Goal: Information Seeking & Learning: Learn about a topic

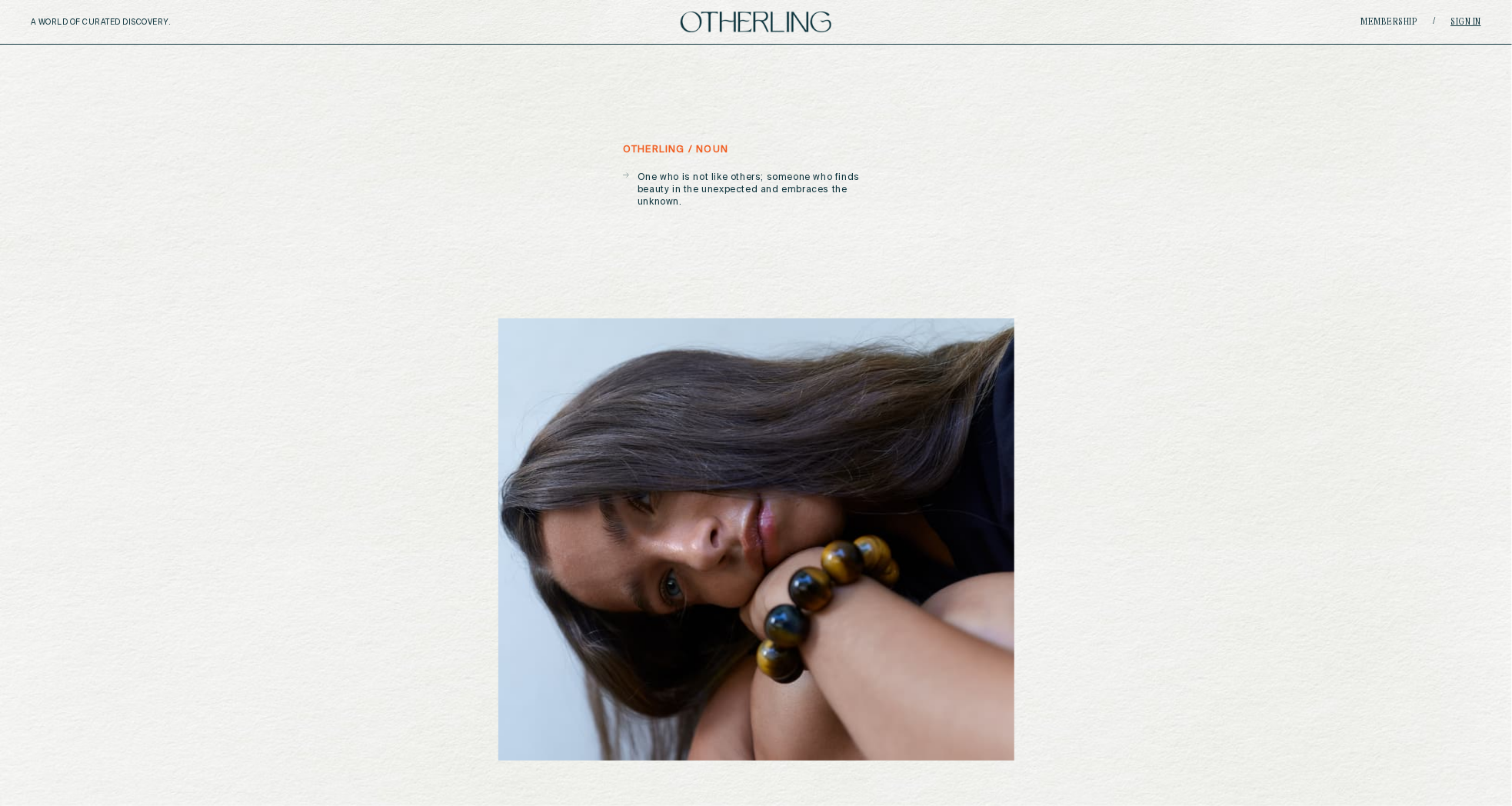
click at [1468, 25] on link "Sign in" at bounding box center [1466, 22] width 31 height 9
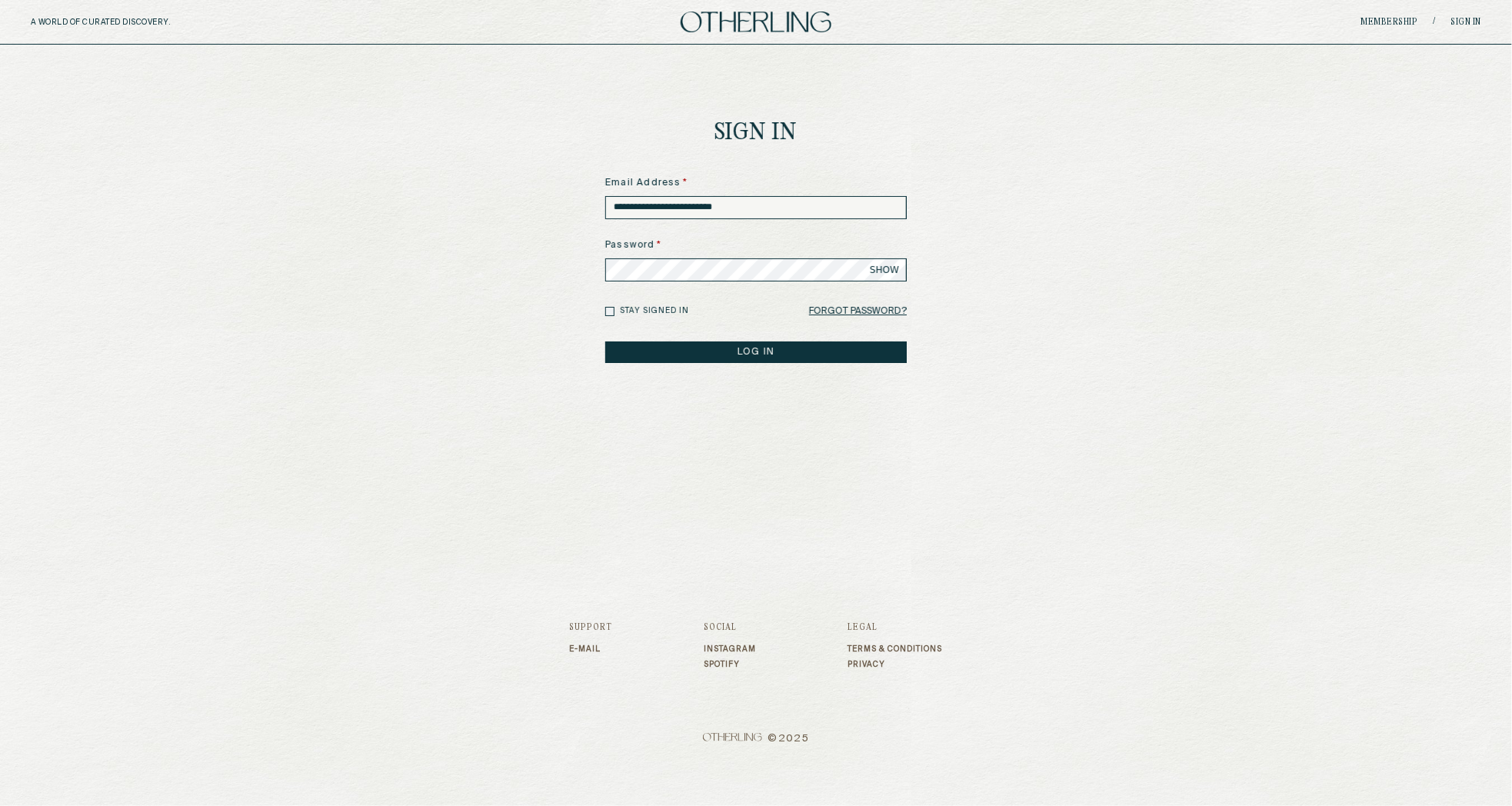
click at [782, 360] on button "LOG IN" at bounding box center [756, 353] width 302 height 22
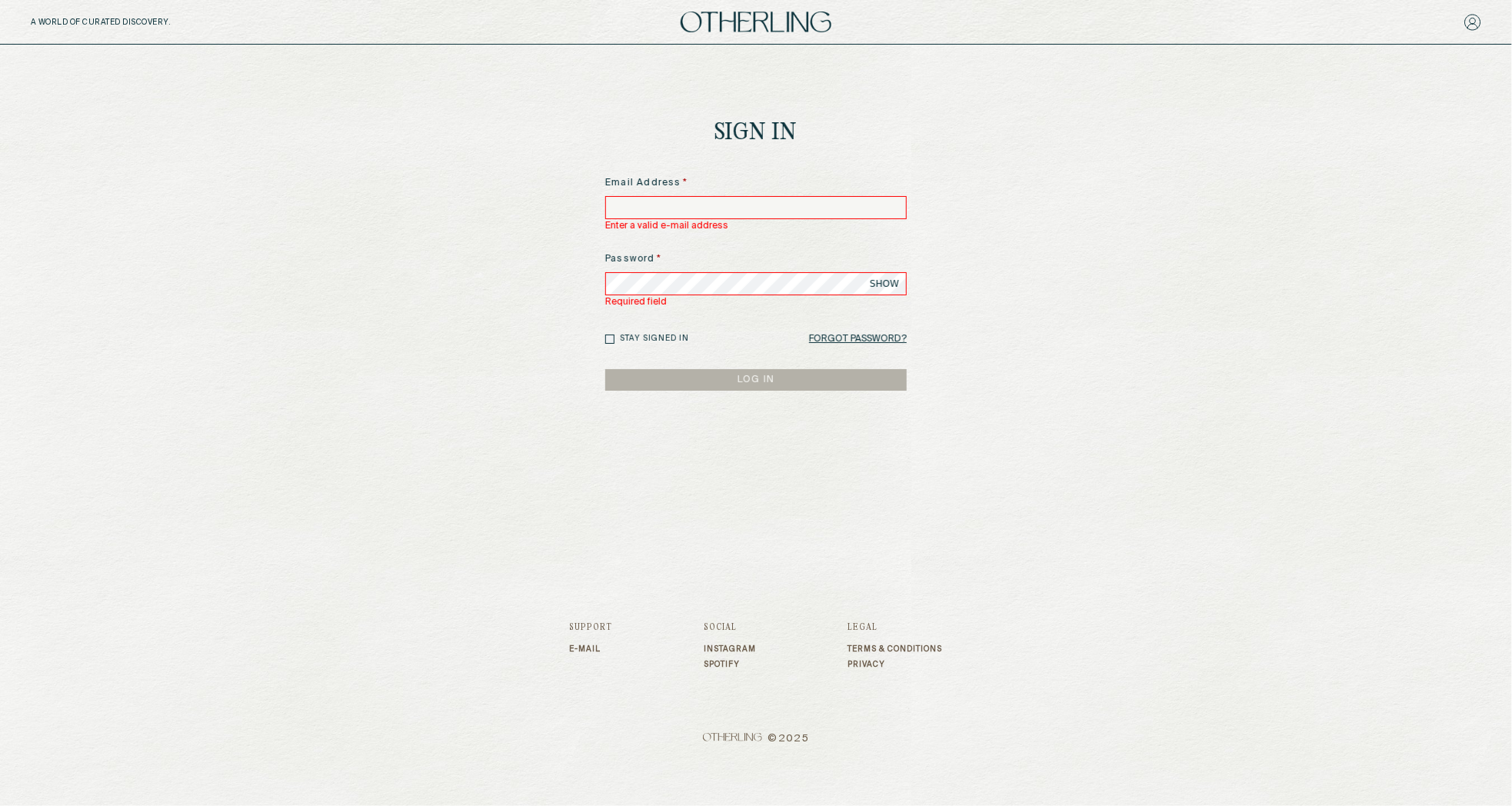
click at [812, 205] on input at bounding box center [756, 207] width 302 height 23
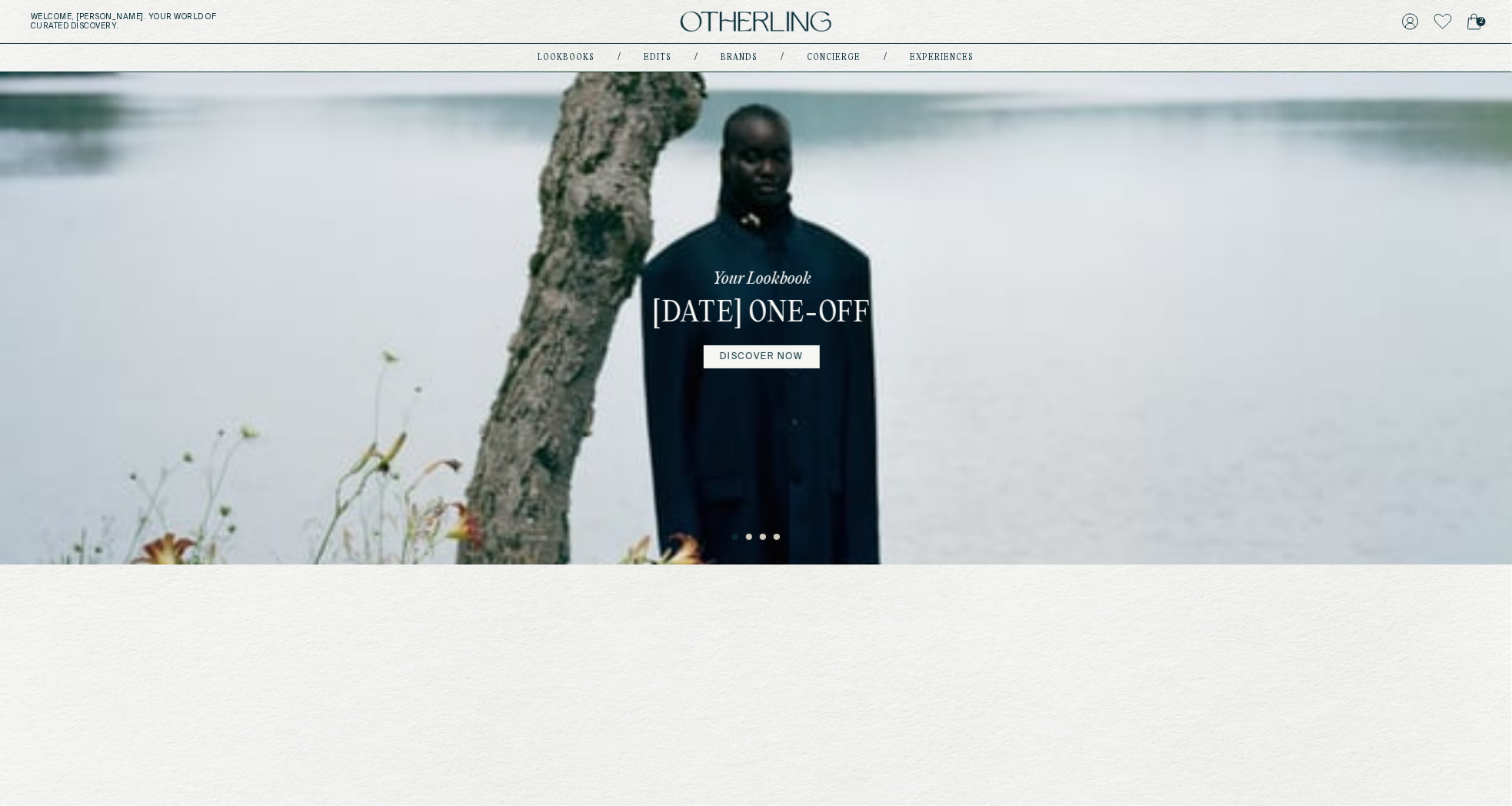
scroll to position [2540, 0]
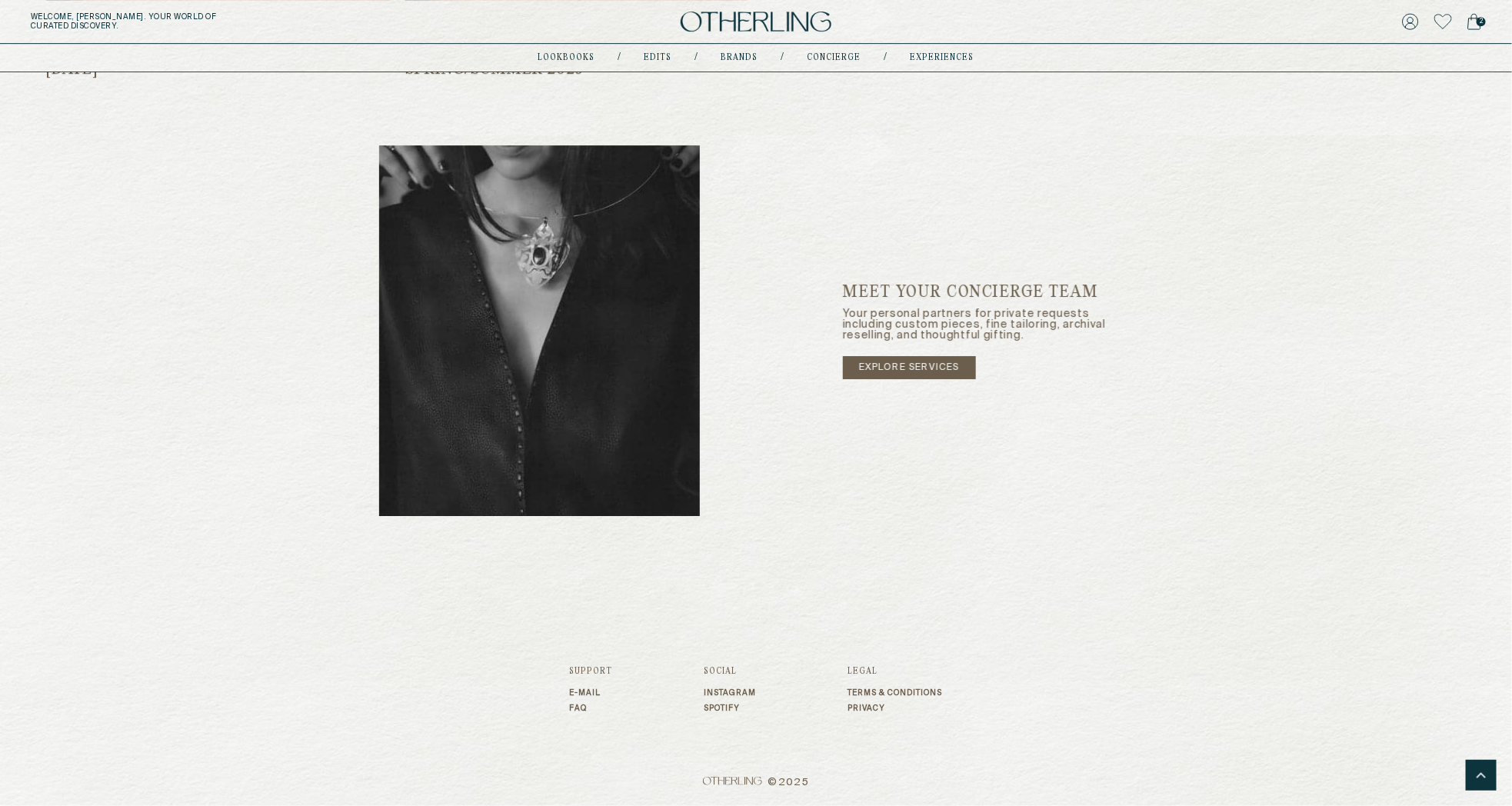
click at [581, 707] on link "FAQ" at bounding box center [592, 708] width 44 height 9
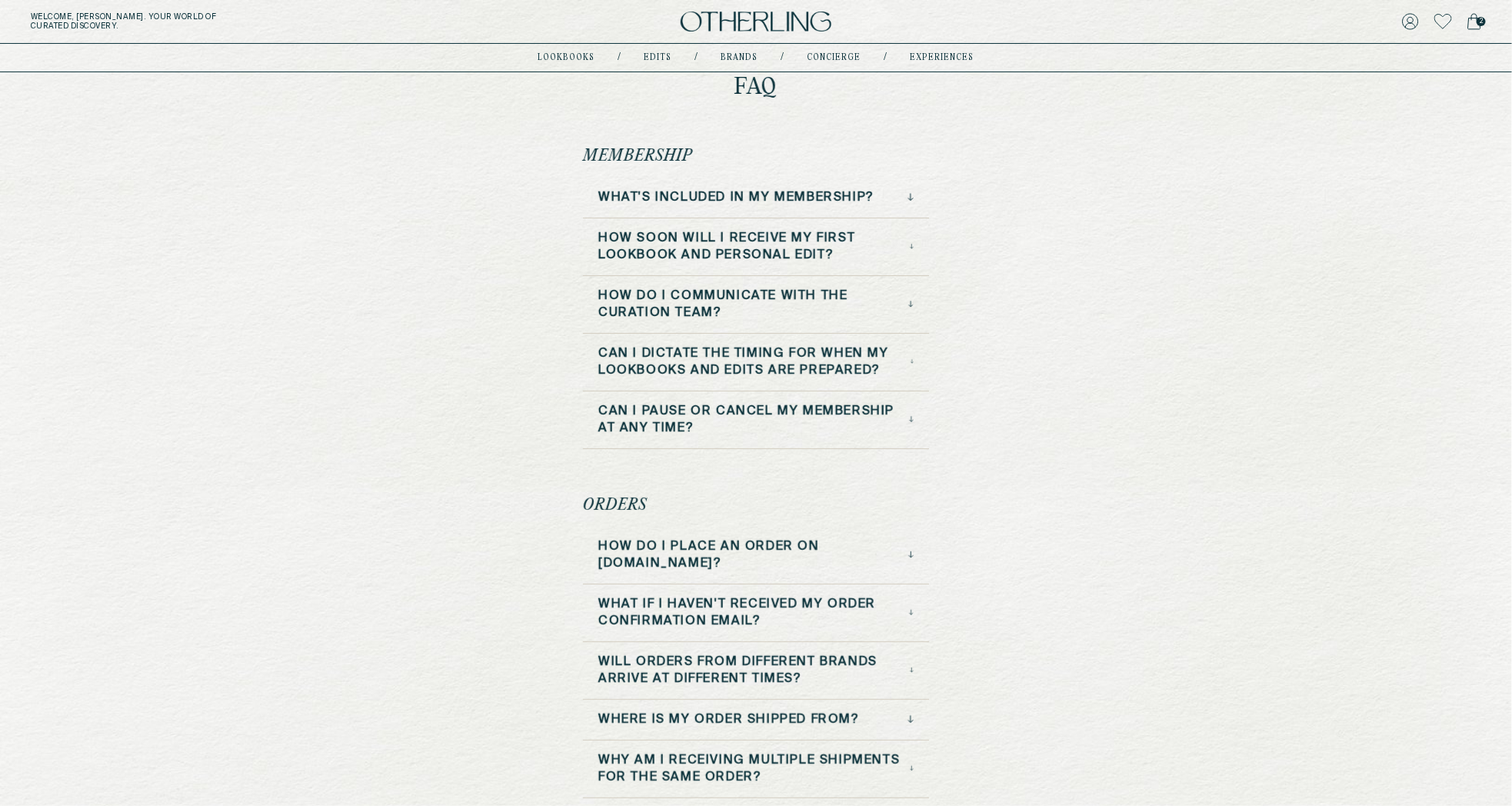
scroll to position [58, 0]
click at [767, 294] on h3 "How do I communicate with the Curation team?" at bounding box center [753, 304] width 310 height 34
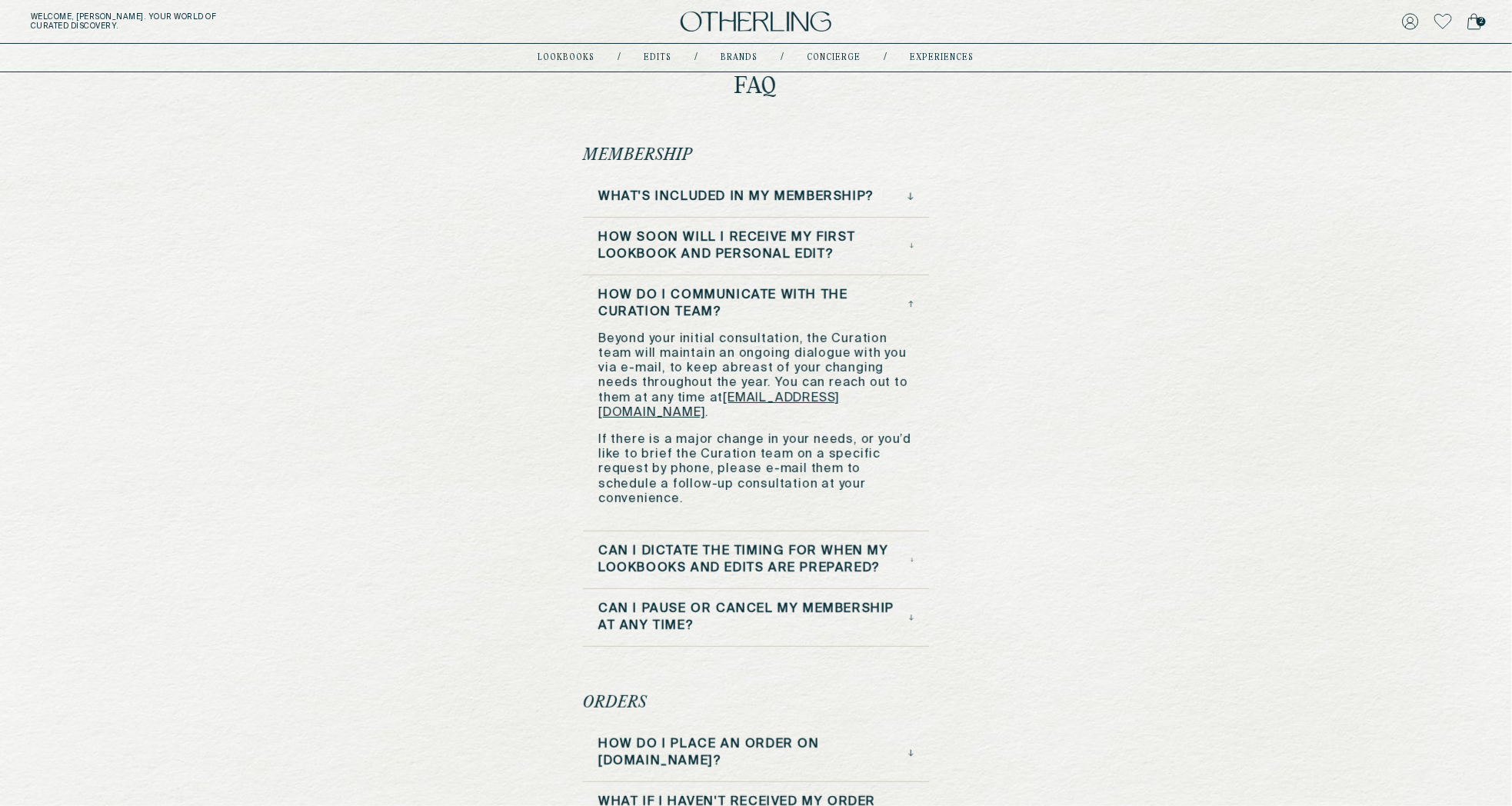
click at [777, 245] on h3 "How soon will I receive my first Lookbook and Personal Edit?" at bounding box center [754, 246] width 312 height 34
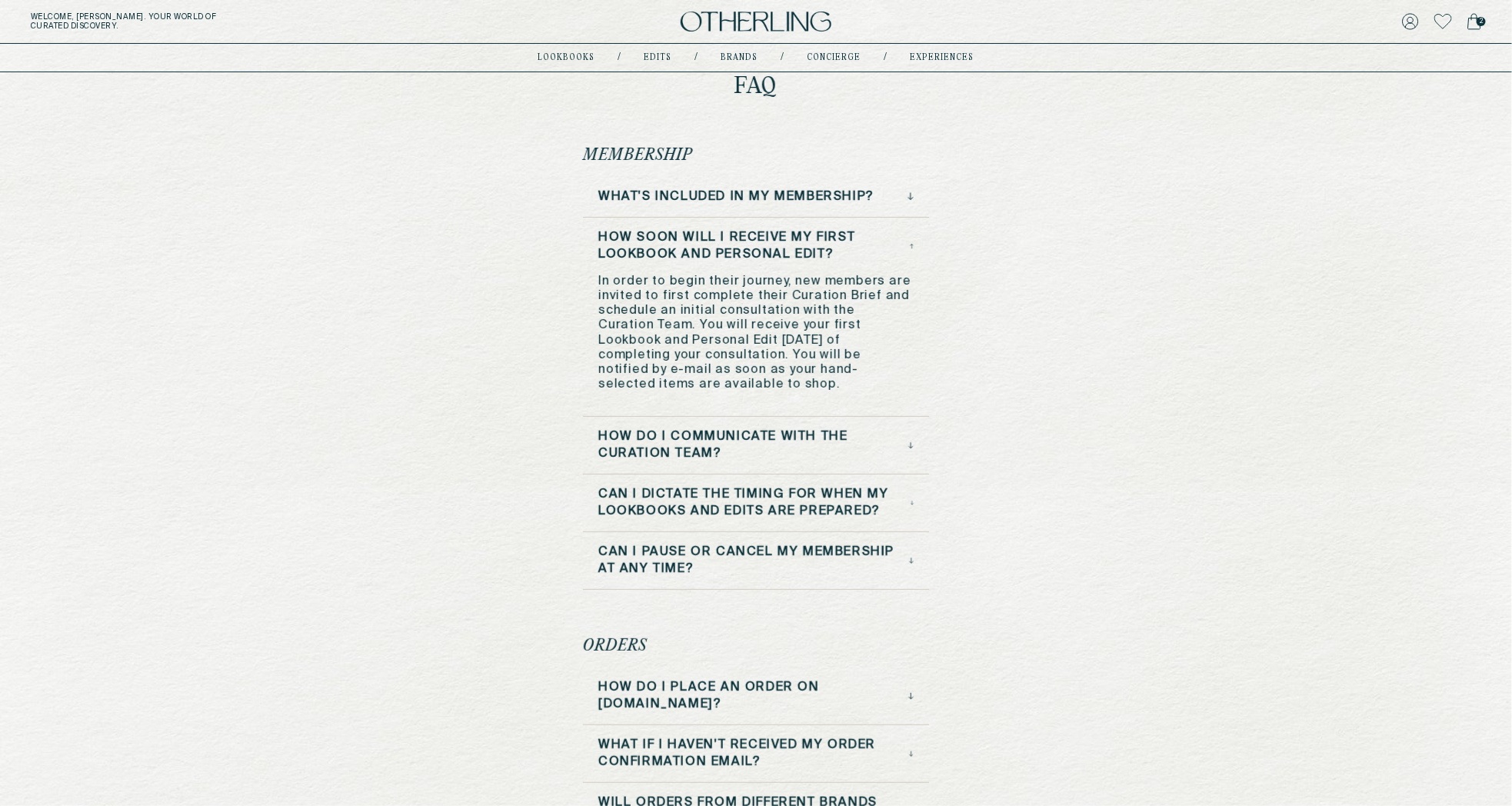
click at [719, 498] on h3 "Can I dictate the timing for when my Lookbooks and Edits are prepared?" at bounding box center [754, 503] width 312 height 34
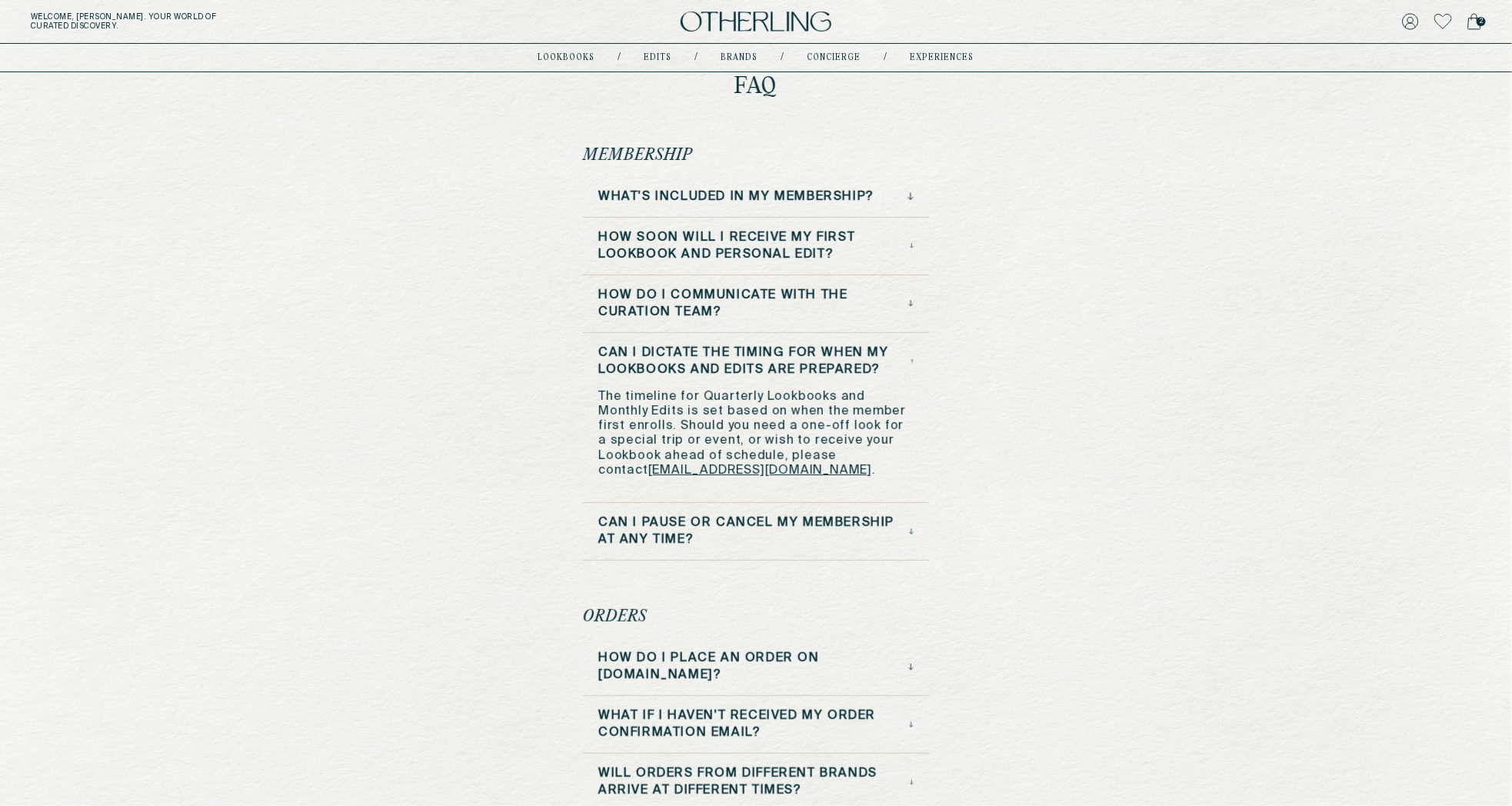
click at [759, 522] on h3 "Can I pause or cancel my membership at any time?" at bounding box center [754, 532] width 311 height 34
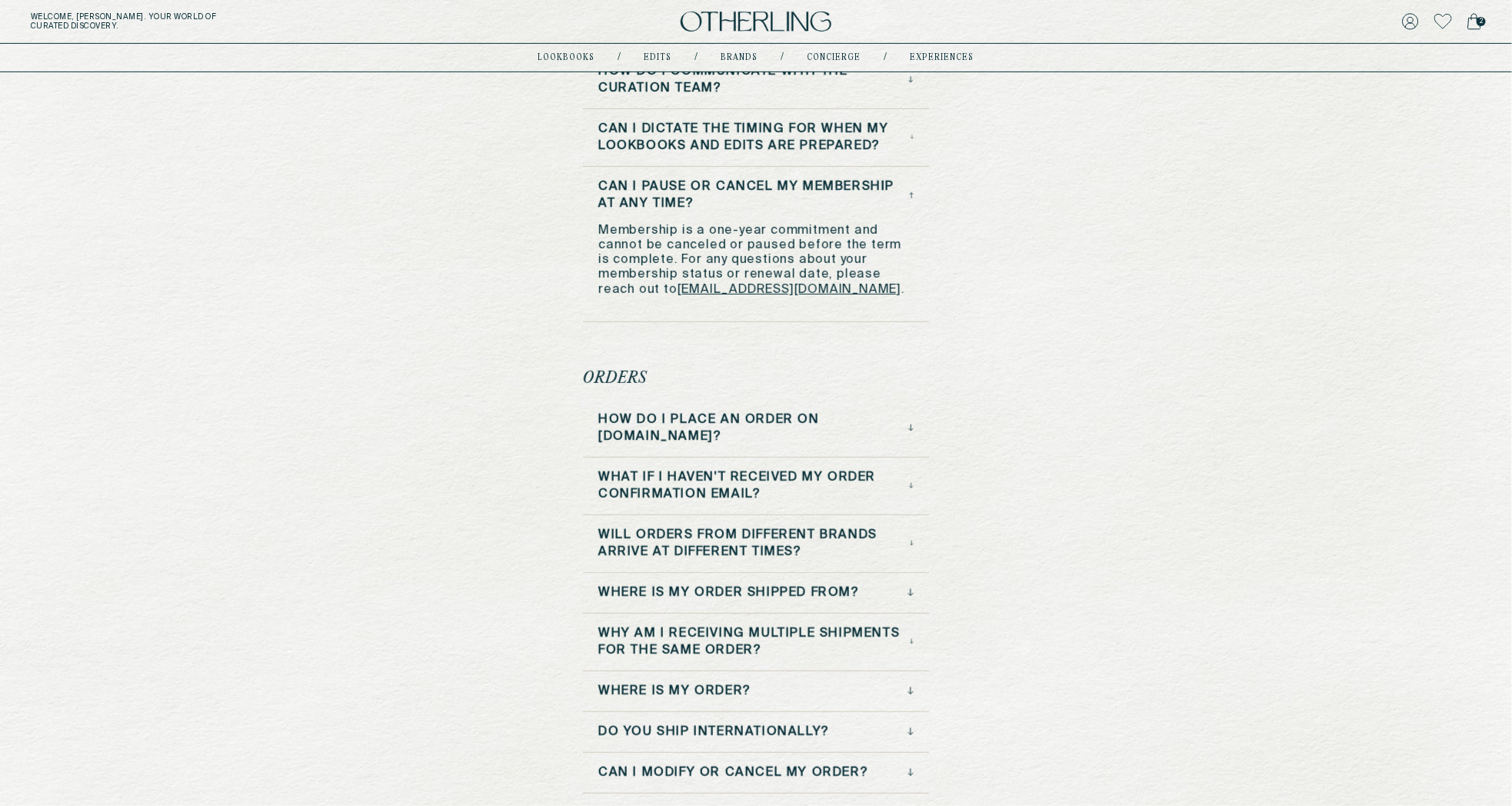
scroll to position [284, 0]
click at [811, 434] on h3 "How do I place an order on otherlingworld.com?" at bounding box center [753, 426] width 310 height 34
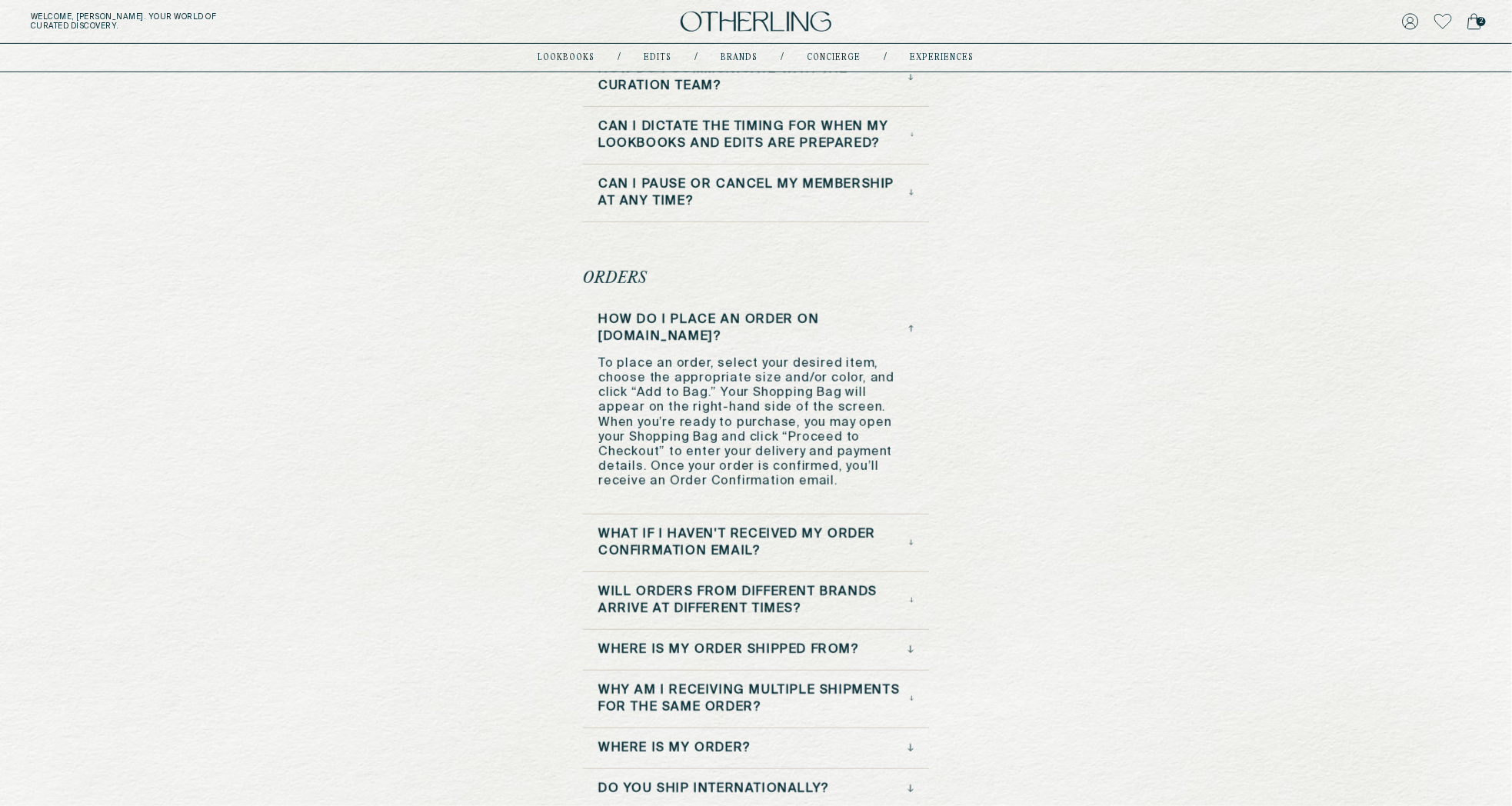
click at [762, 539] on h3 "What if I haven't received my order confirmation email?" at bounding box center [754, 543] width 311 height 34
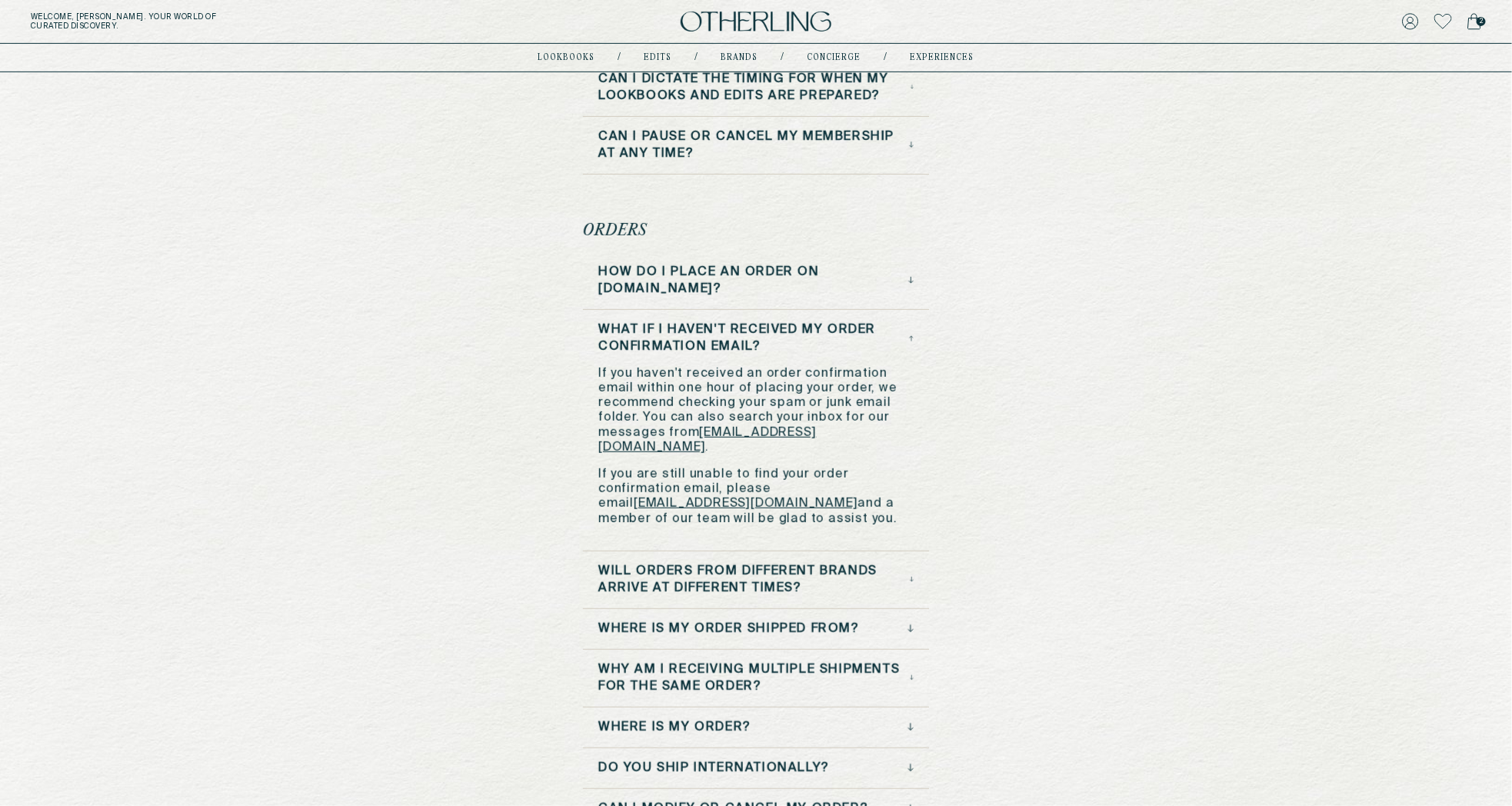
scroll to position [338, 0]
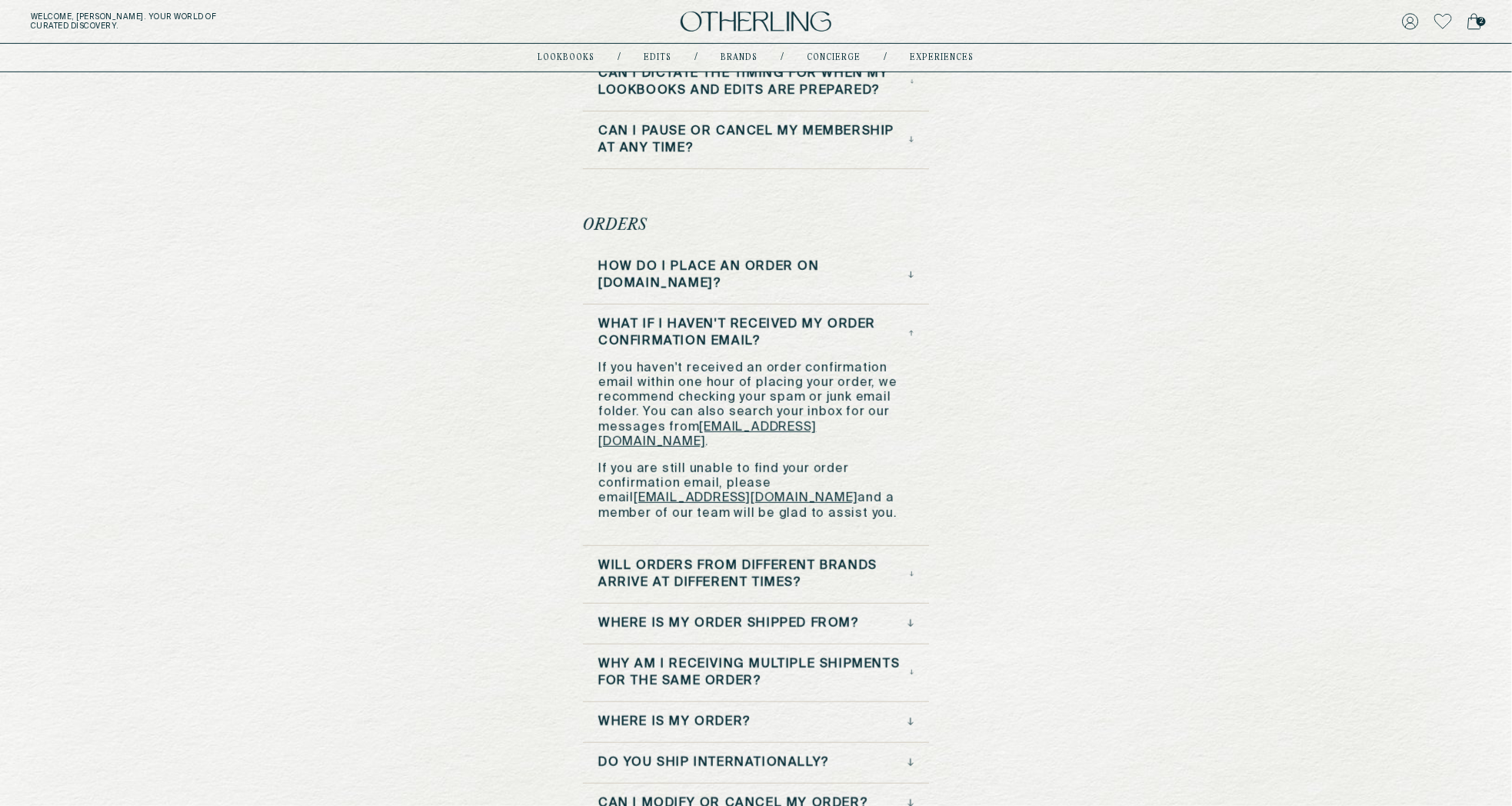
click at [877, 567] on h3 "Will orders from different brands arrive at different times?" at bounding box center [754, 574] width 312 height 34
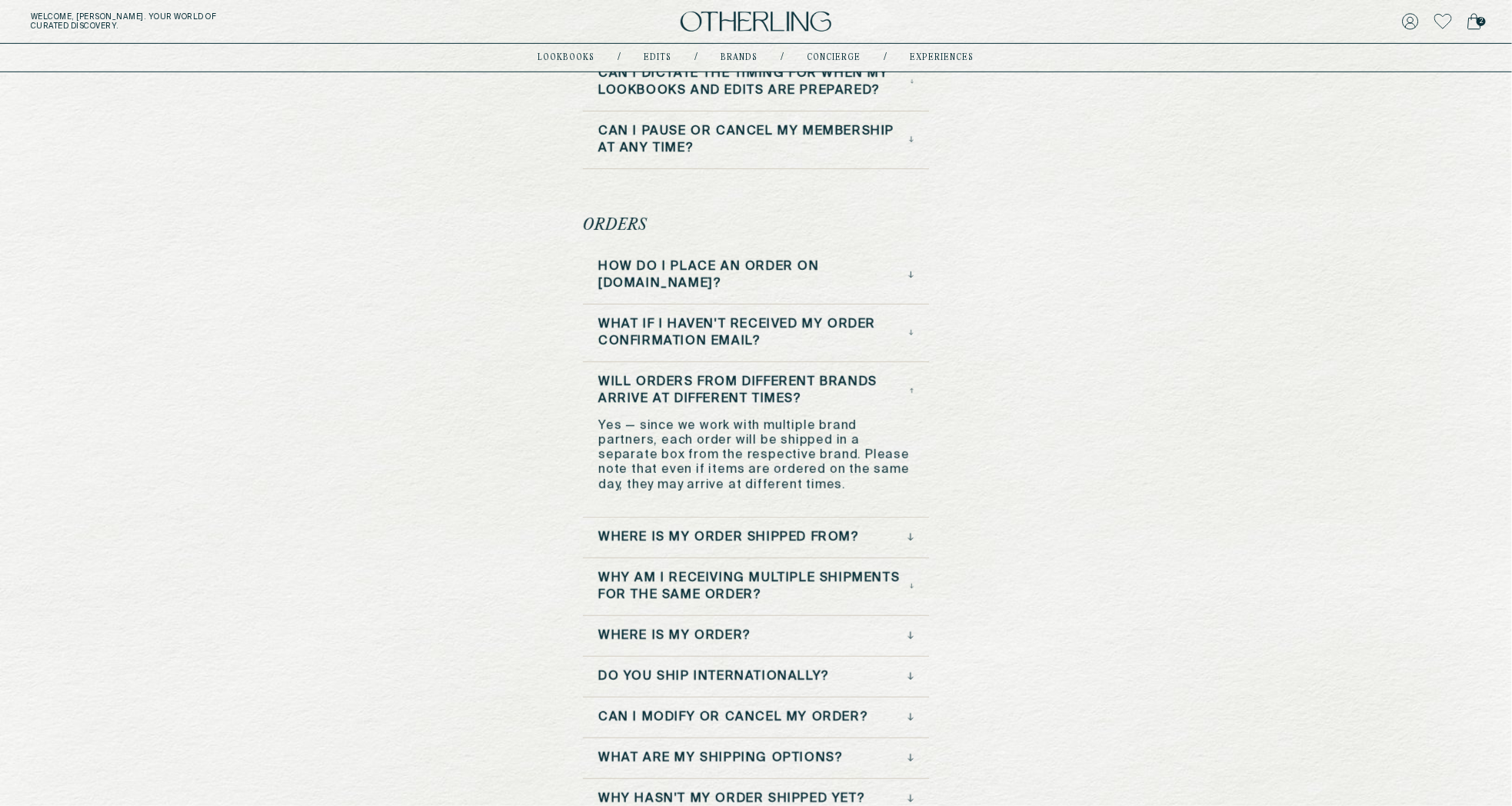
click at [882, 533] on div "Where is my order shipped from?" at bounding box center [756, 537] width 316 height 17
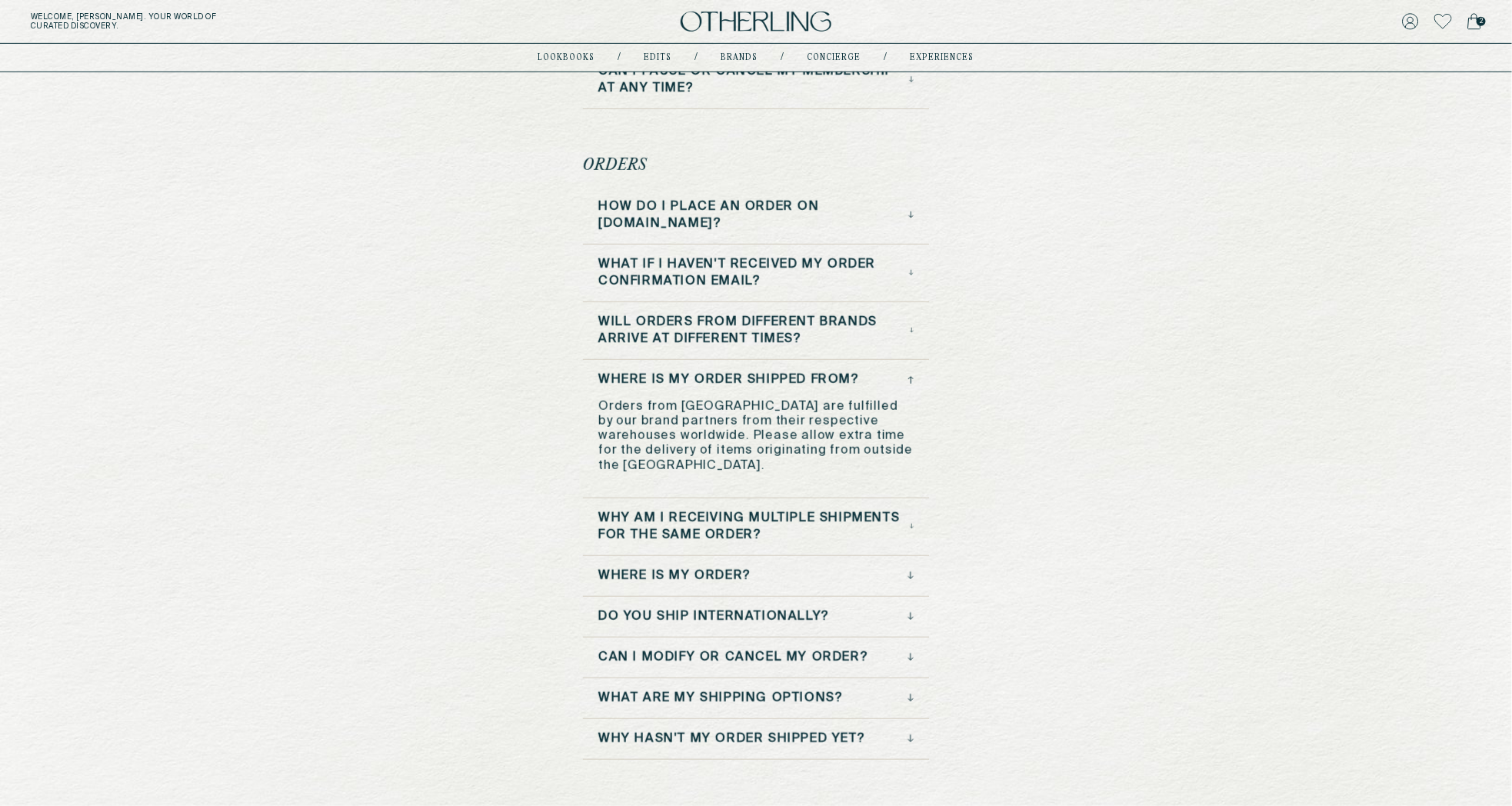
scroll to position [402, 0]
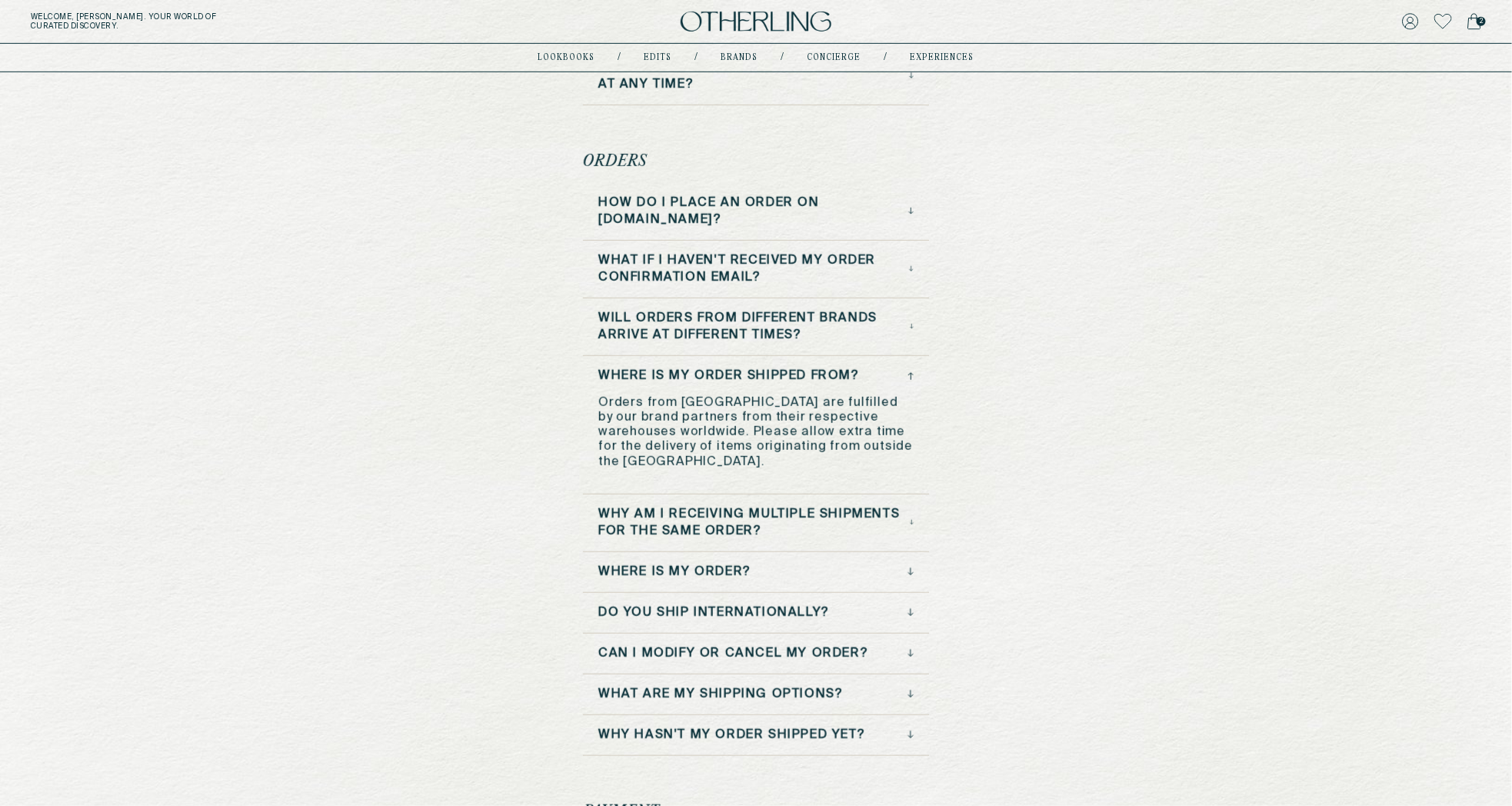
click at [881, 508] on h3 "Why am I receiving multiple shipments for the same order?" at bounding box center [754, 523] width 312 height 34
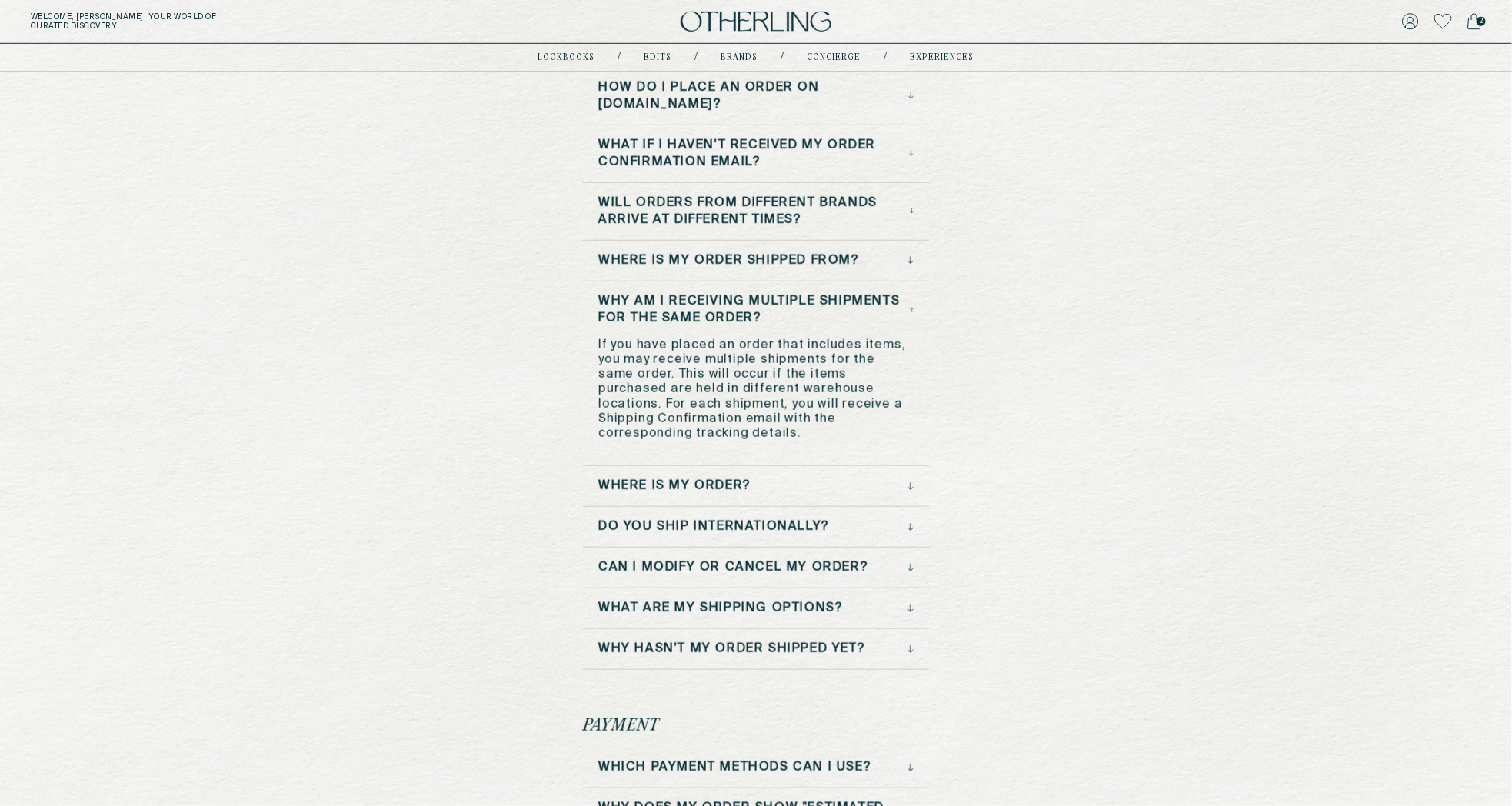
scroll to position [518, 0]
click at [886, 477] on div "Where is my order?" at bounding box center [756, 485] width 316 height 17
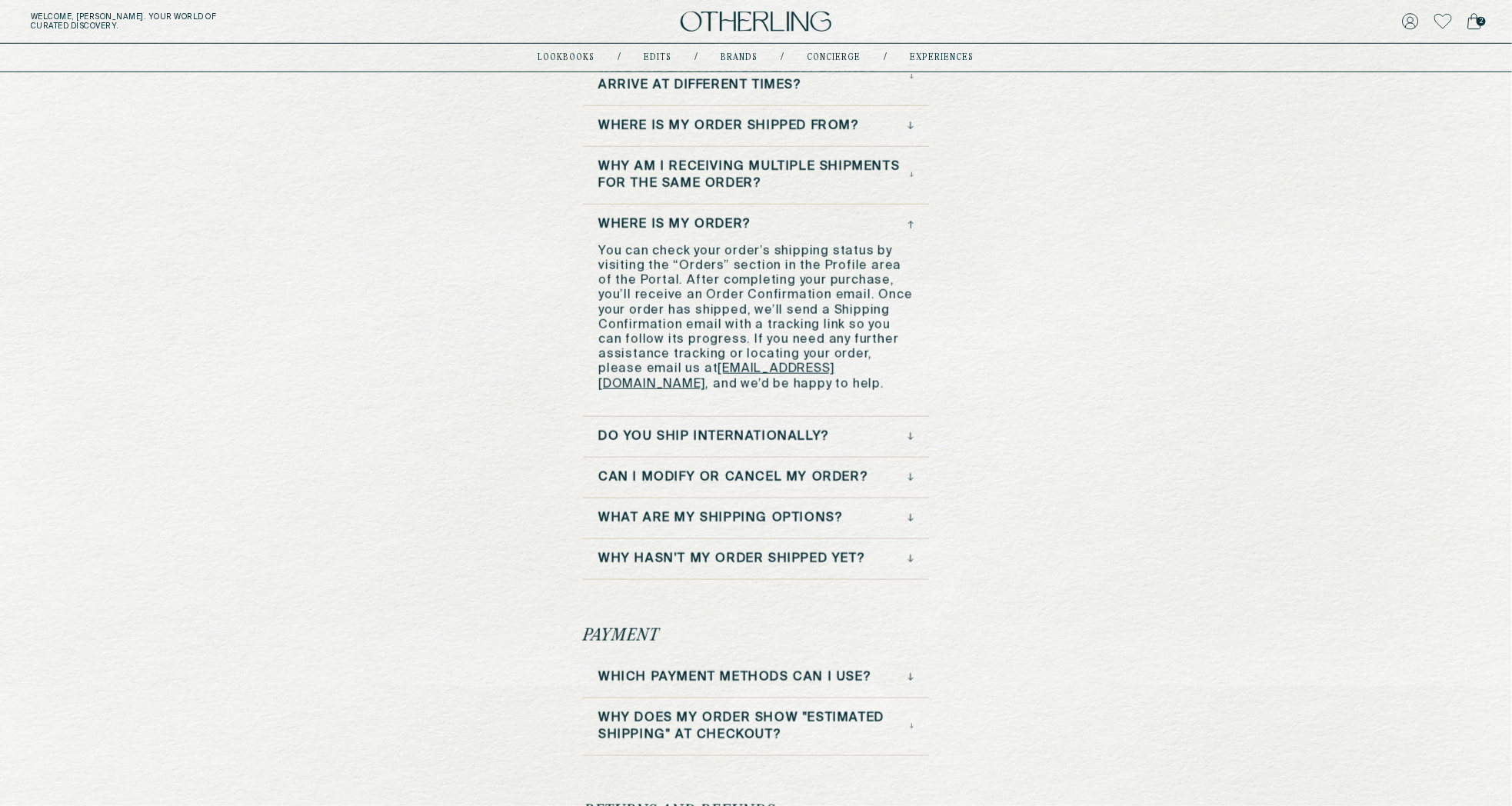
scroll to position [654, 0]
click at [850, 521] on div "What are my shipping options?" at bounding box center [756, 516] width 316 height 17
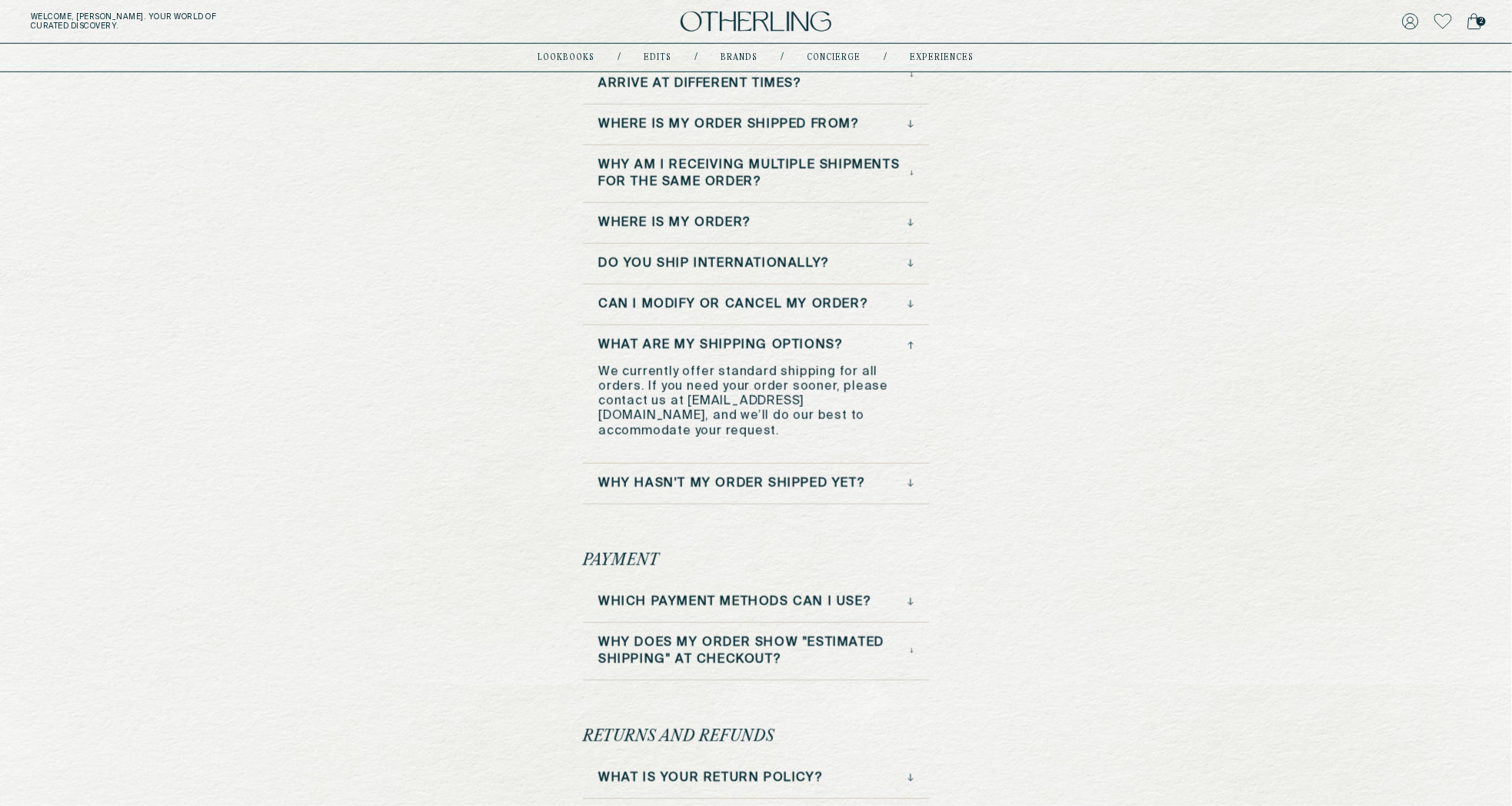
click at [864, 475] on h3 "Why hasn't my order shipped yet?" at bounding box center [732, 483] width 267 height 17
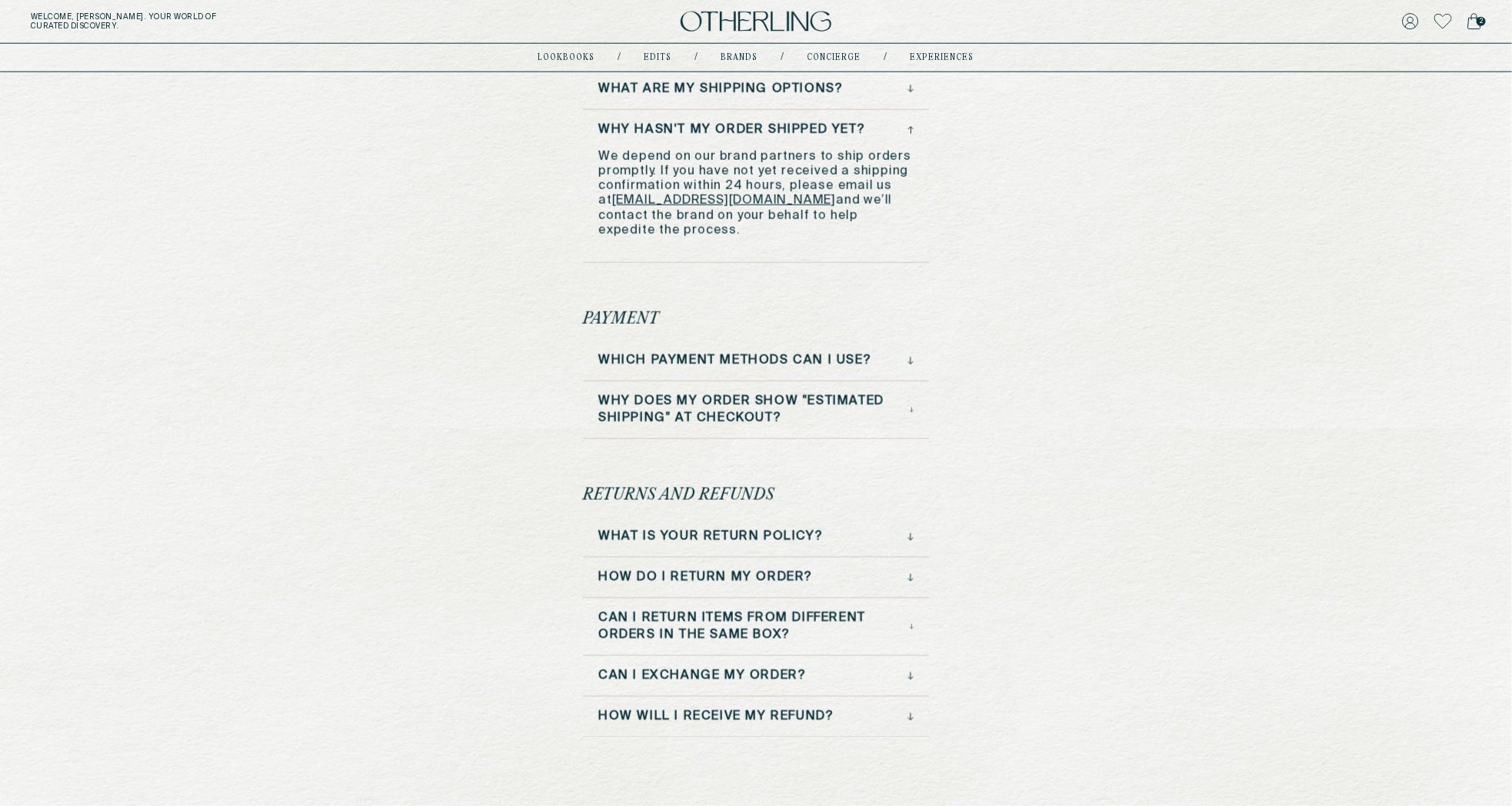
scroll to position [910, 0]
click at [863, 352] on h3 "Which payment methods can I use?" at bounding box center [735, 359] width 273 height 17
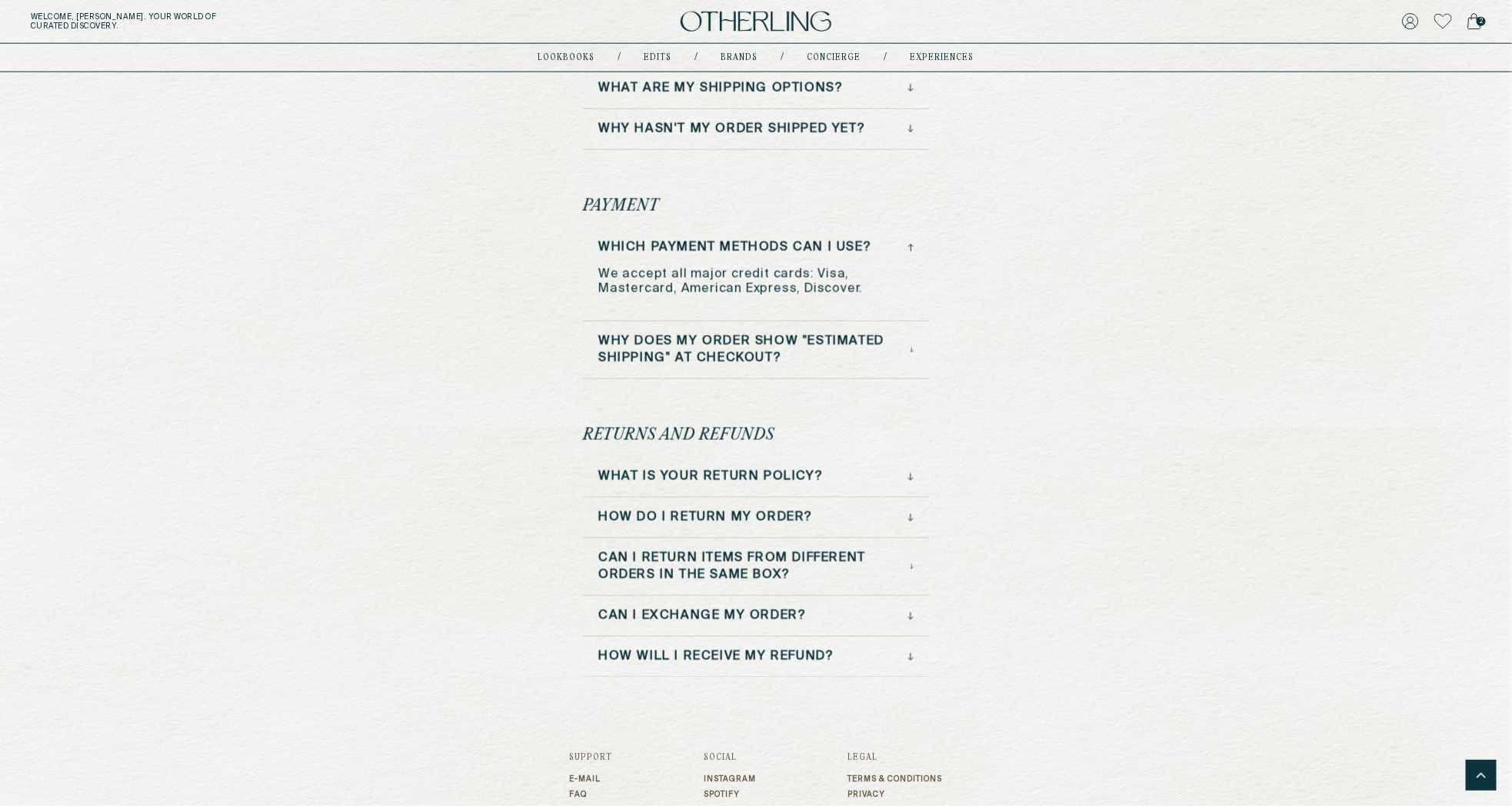
click at [862, 344] on h3 "Why does my order show "estimated shipping" at Checkout?" at bounding box center [754, 350] width 312 height 34
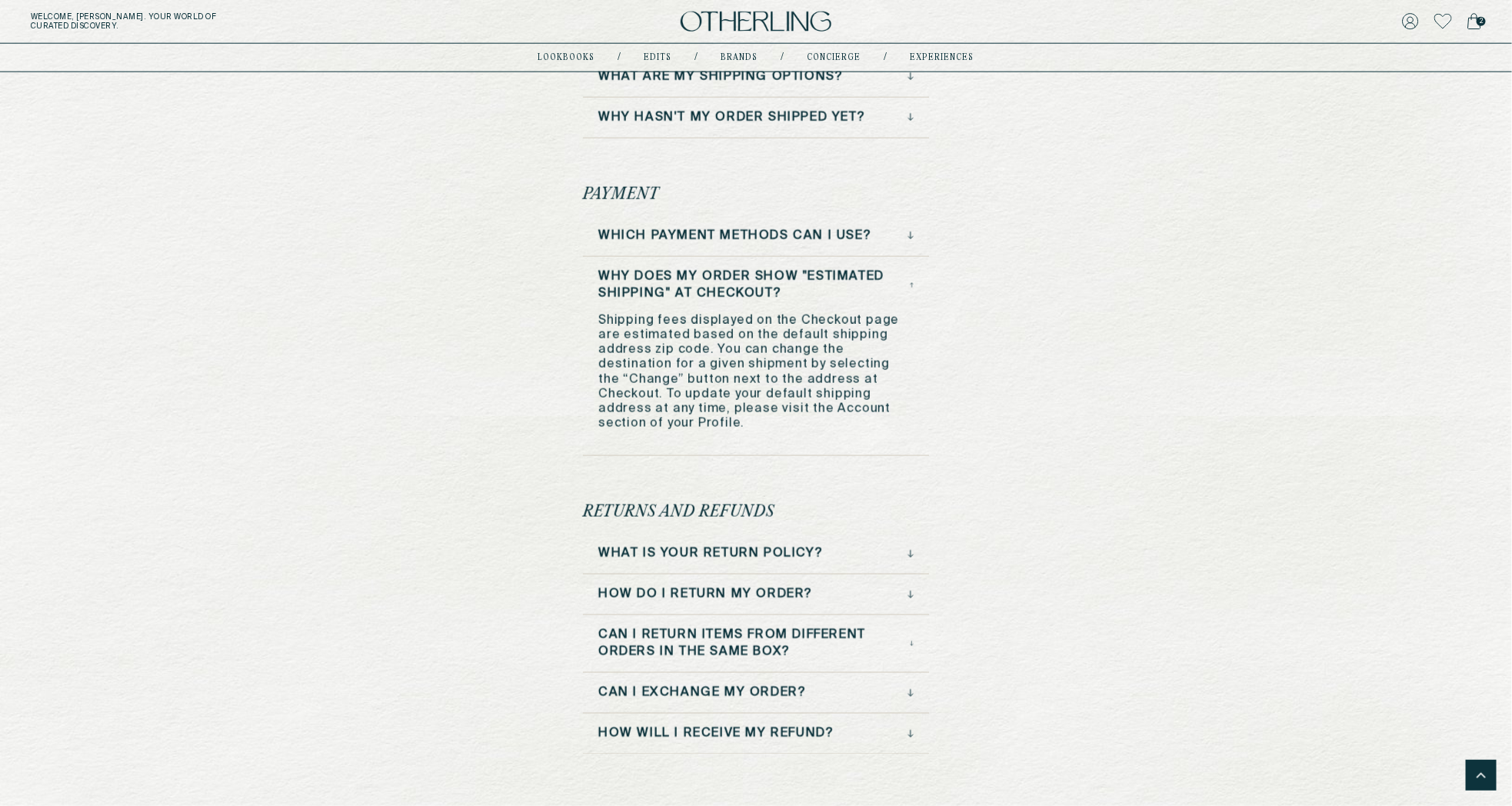
scroll to position [1065, 0]
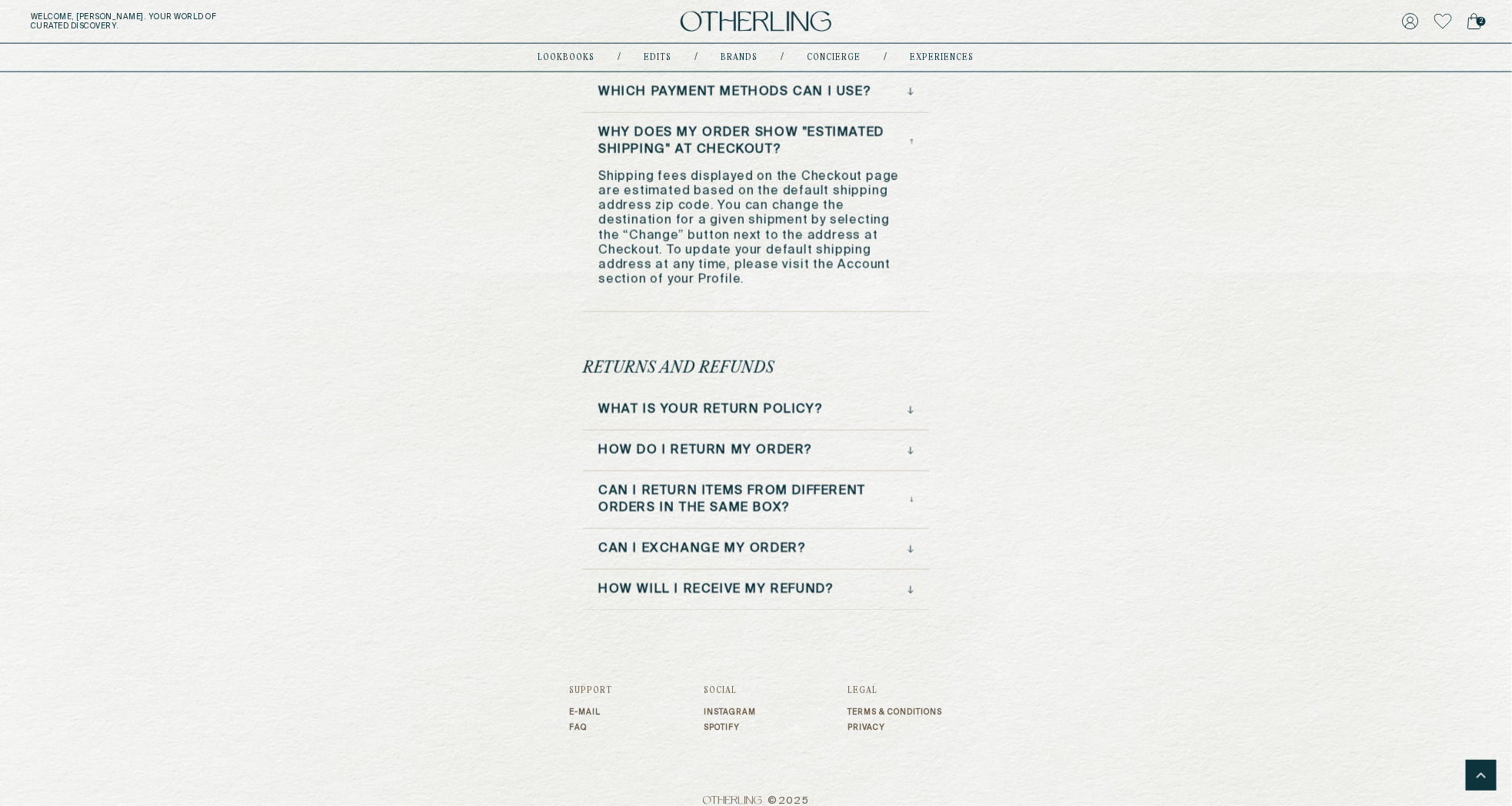
click at [846, 402] on div "What is your return policy?" at bounding box center [756, 410] width 316 height 17
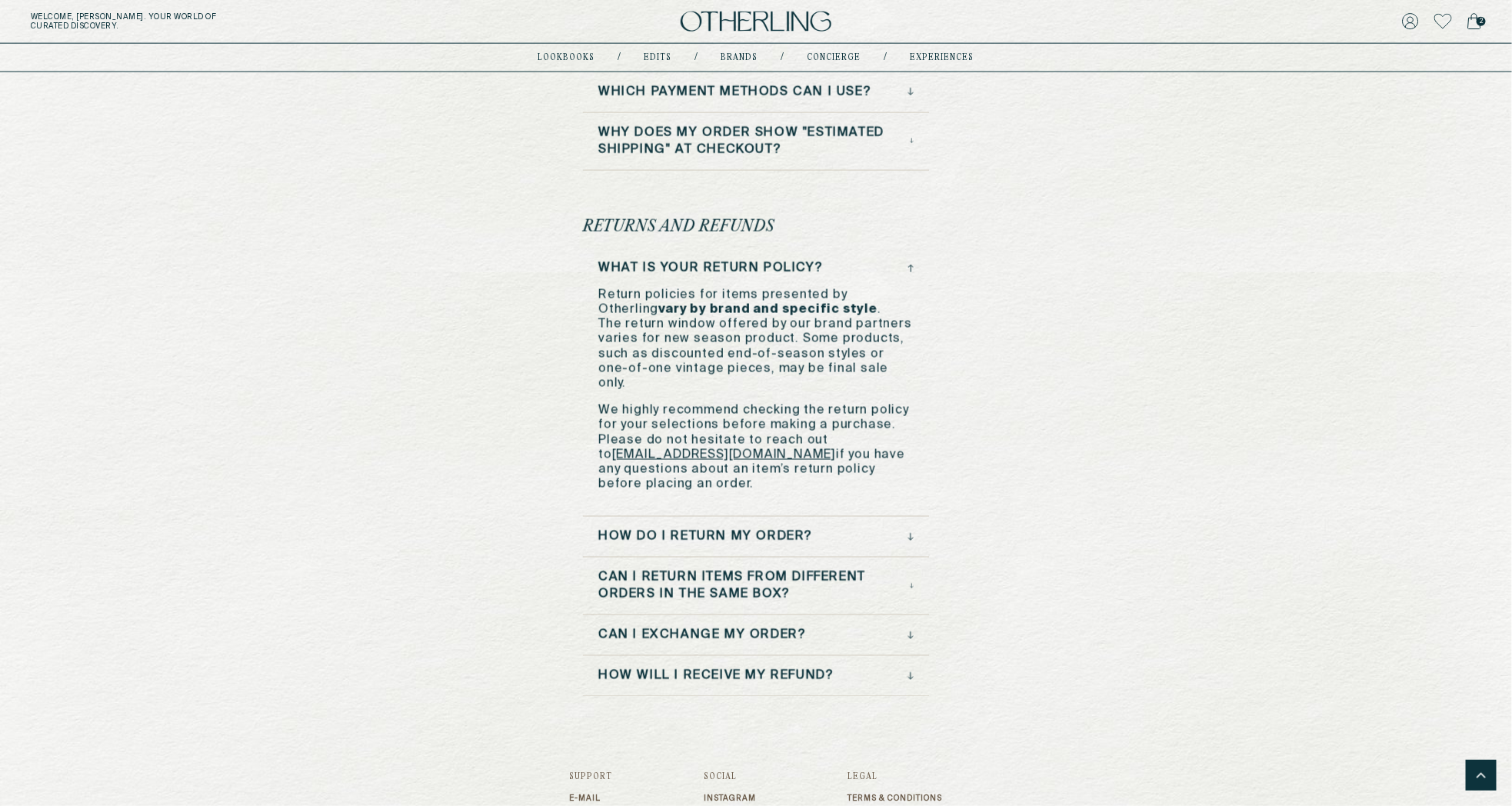
click at [812, 529] on h3 "How do I return my order?" at bounding box center [705, 537] width 215 height 17
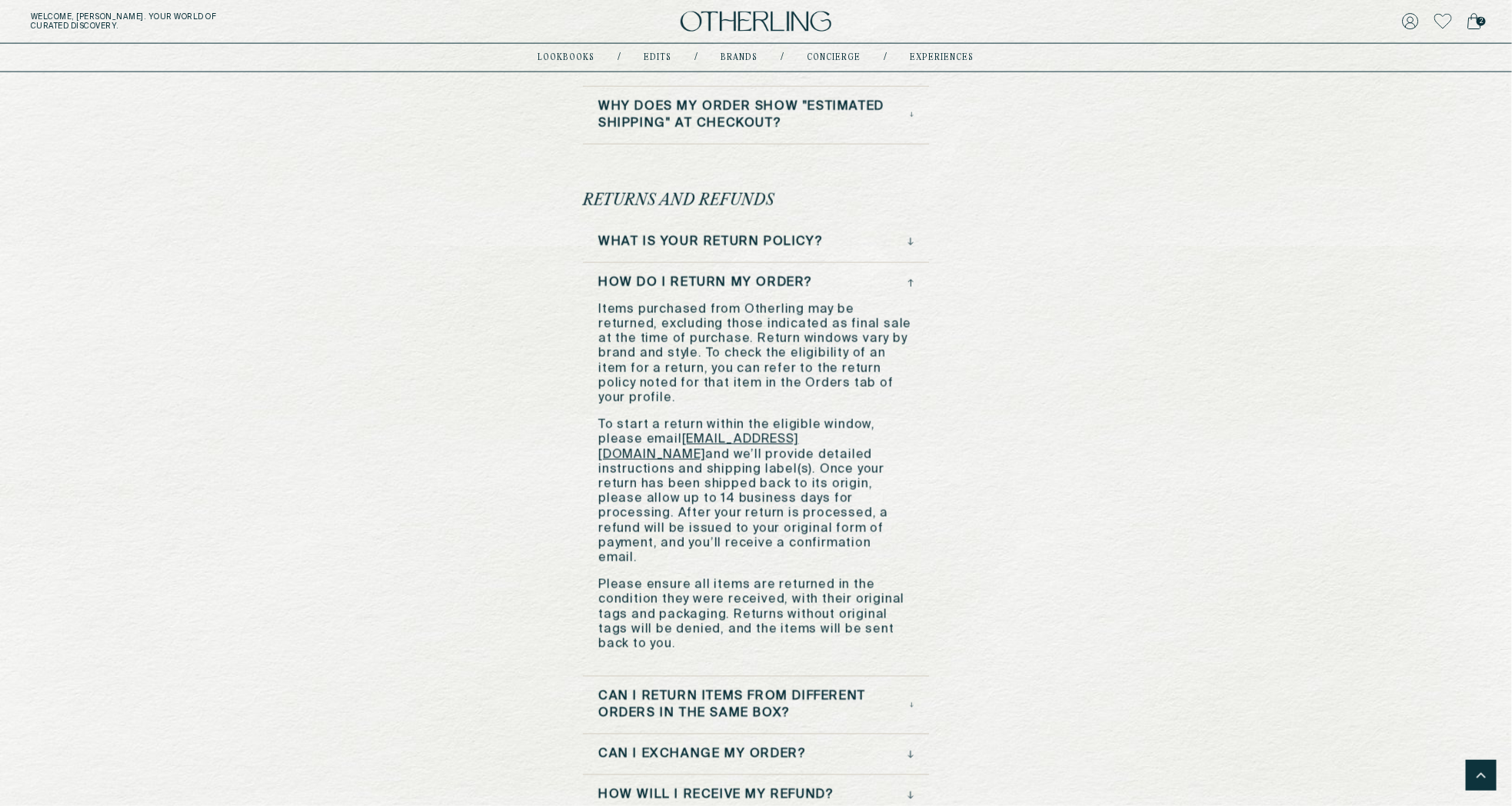
scroll to position [1091, 0]
click at [825, 247] on div "What is your return policy?" at bounding box center [756, 243] width 316 height 17
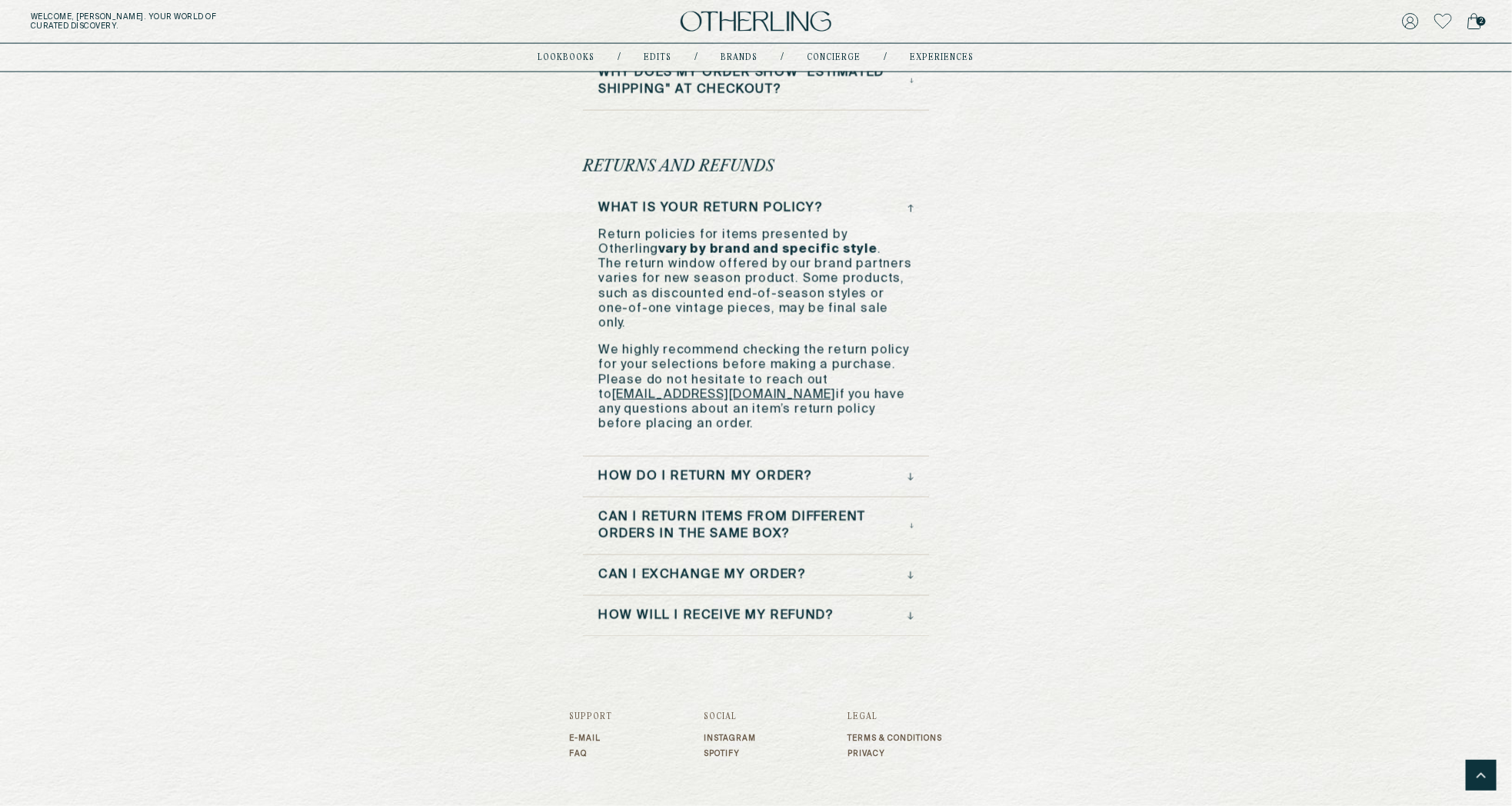
scroll to position [1152, 0]
